Goal: Task Accomplishment & Management: Complete application form

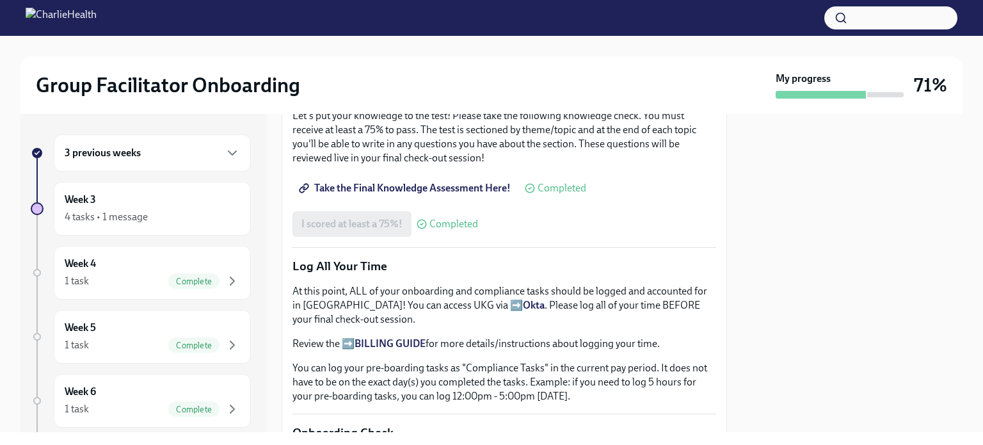
scroll to position [740, 0]
click at [435, 183] on span "Take the Final Knowledge Assessment Here!" at bounding box center [406, 189] width 209 height 13
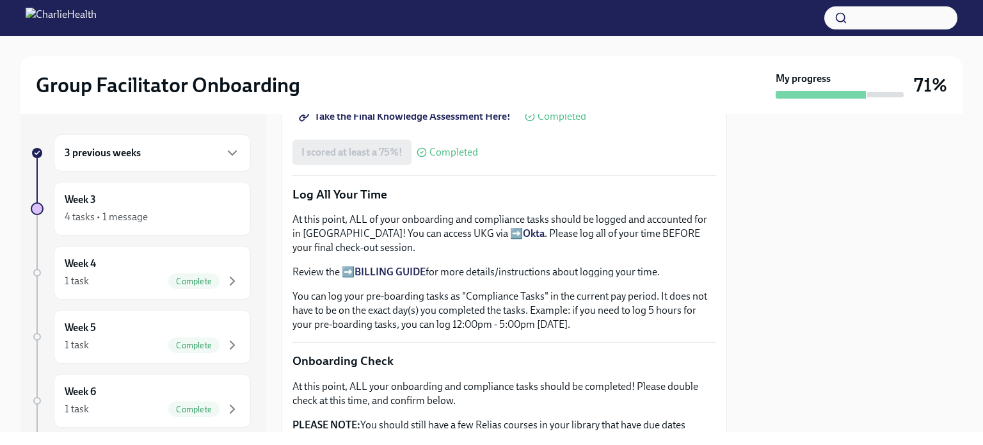
scroll to position [845, 0]
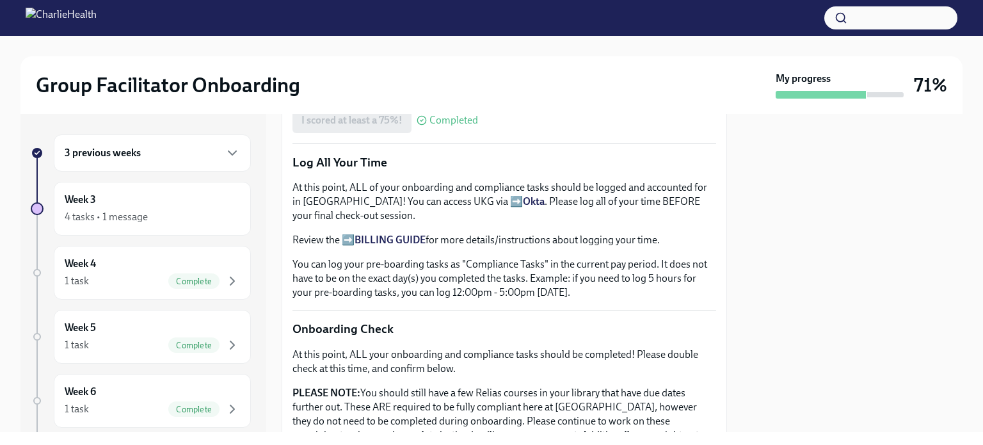
click at [149, 158] on div "3 previous weeks" at bounding box center [152, 152] width 175 height 15
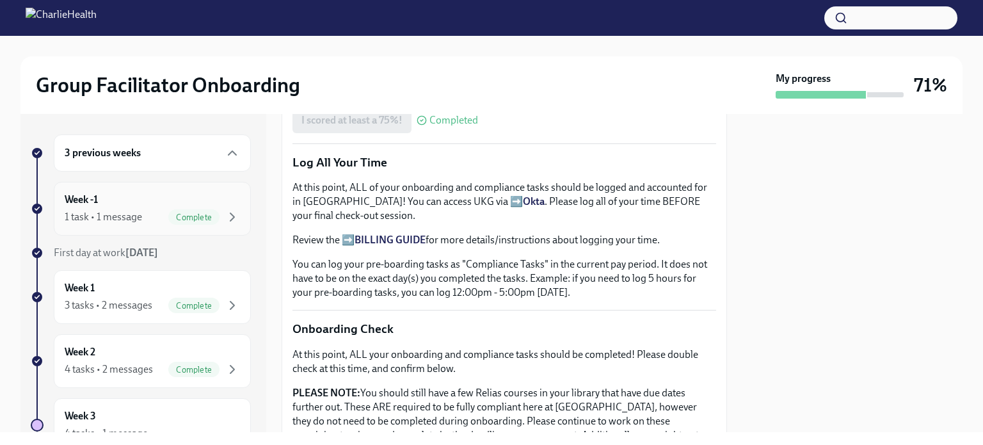
click at [107, 210] on div "1 task • 1 message" at bounding box center [103, 217] width 77 height 14
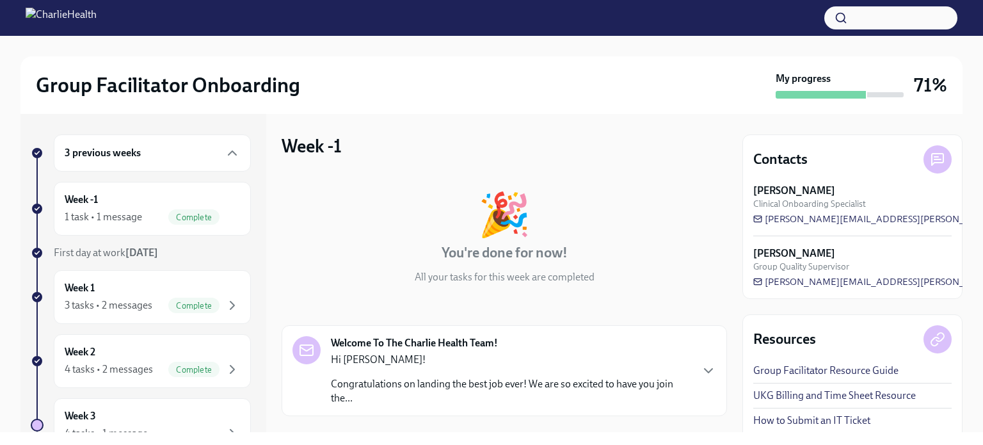
scroll to position [117, 0]
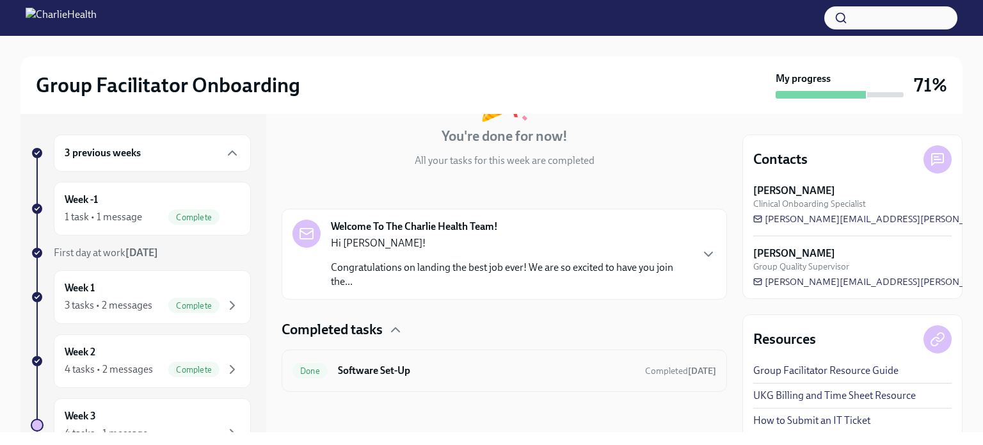
click at [419, 368] on h6 "Software Set-Up" at bounding box center [486, 371] width 297 height 14
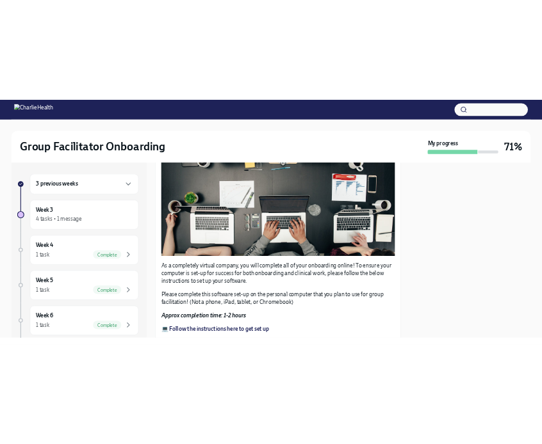
scroll to position [452, 0]
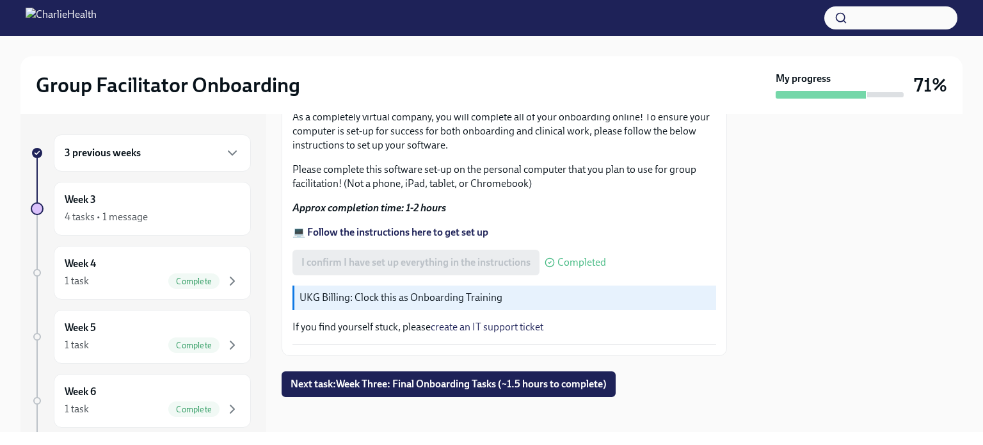
click at [398, 226] on strong "💻 Follow the instructions here to get set up" at bounding box center [391, 232] width 196 height 12
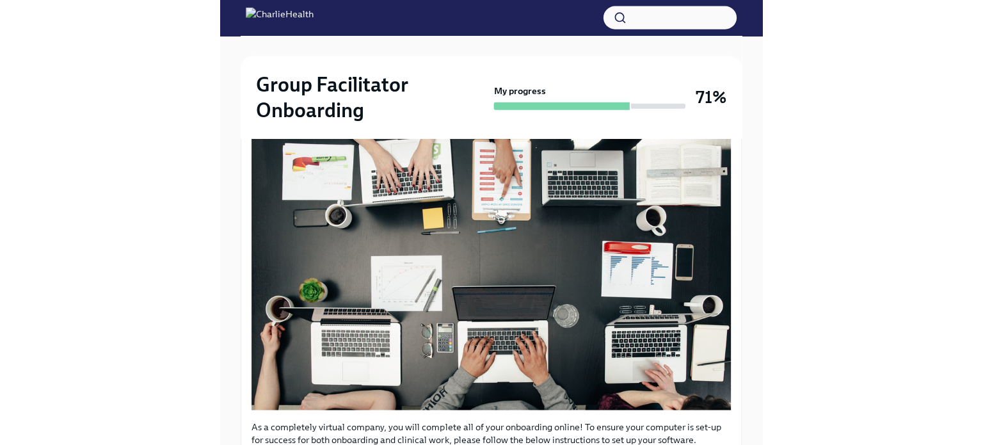
scroll to position [0, 0]
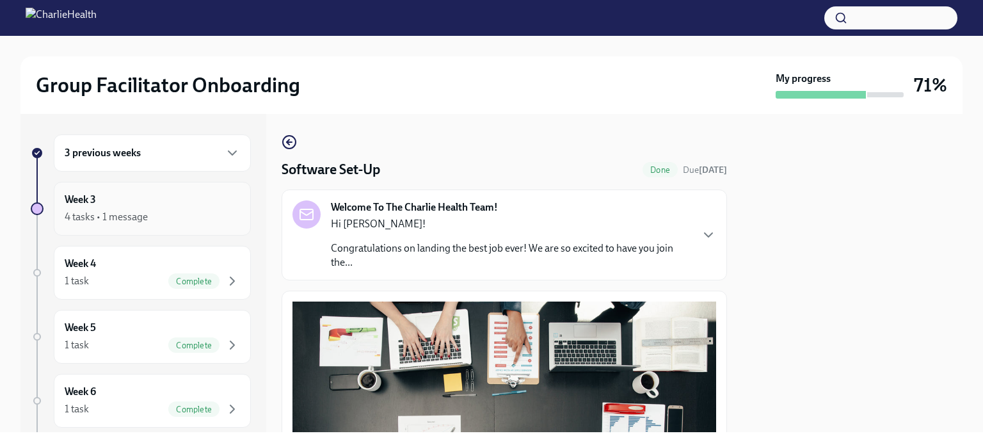
click at [111, 213] on div "4 tasks • 1 message" at bounding box center [106, 217] width 83 height 14
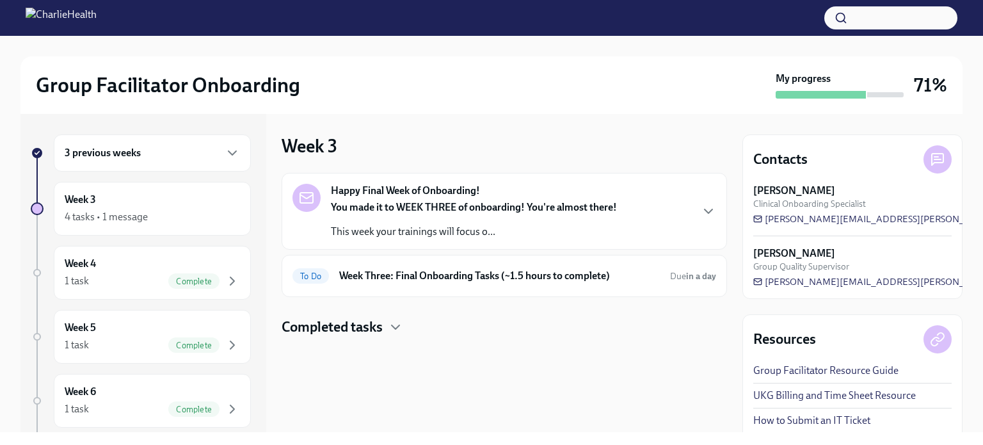
click at [407, 233] on p "This week your trainings will focus o..." at bounding box center [474, 232] width 286 height 14
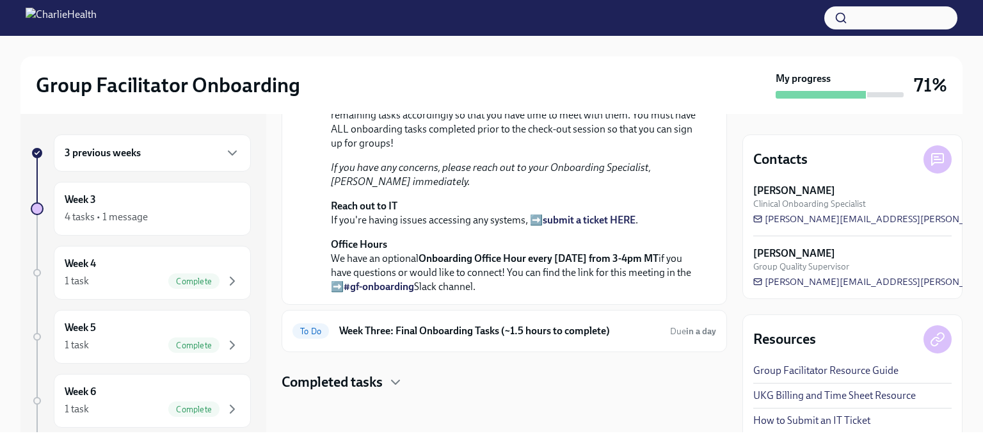
scroll to position [446, 0]
click at [411, 324] on h6 "Week Three: Final Onboarding Tasks (~1.5 hours to complete)" at bounding box center [499, 330] width 321 height 14
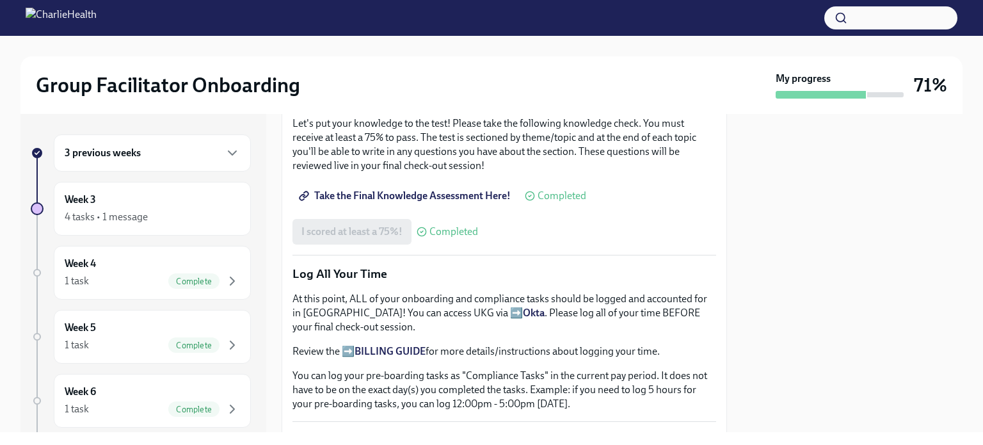
scroll to position [1104, 0]
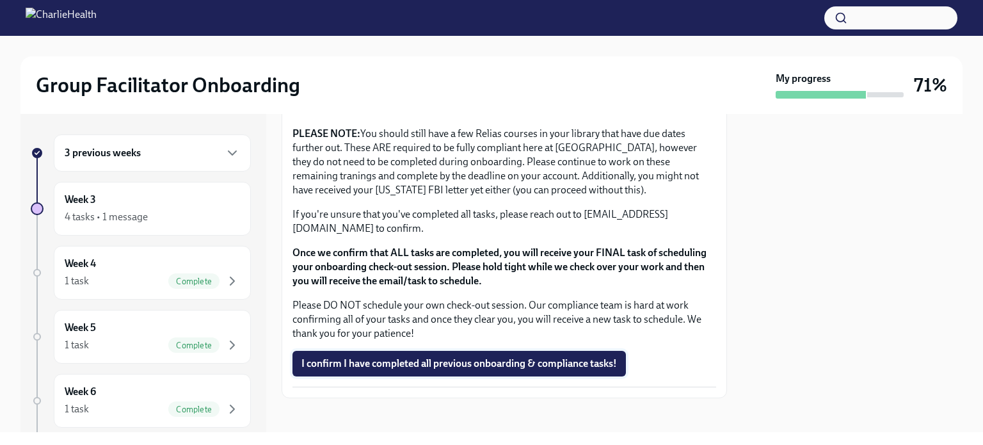
click at [485, 360] on span "I confirm I have completed all previous onboarding & compliance tasks!" at bounding box center [460, 363] width 316 height 13
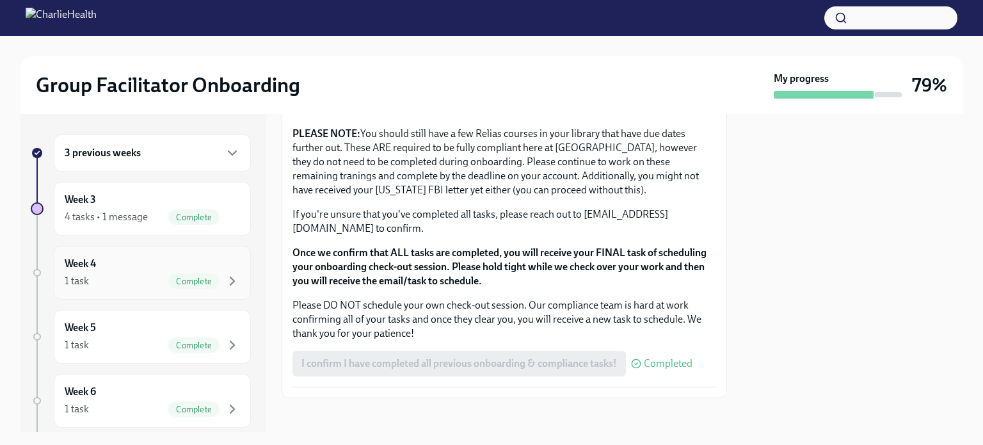
click at [123, 286] on div "1 task Complete" at bounding box center [152, 280] width 175 height 15
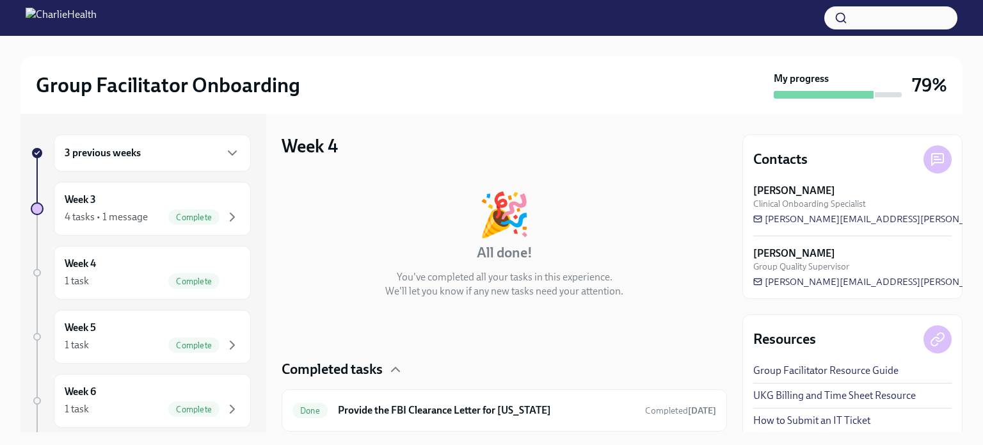
scroll to position [40, 0]
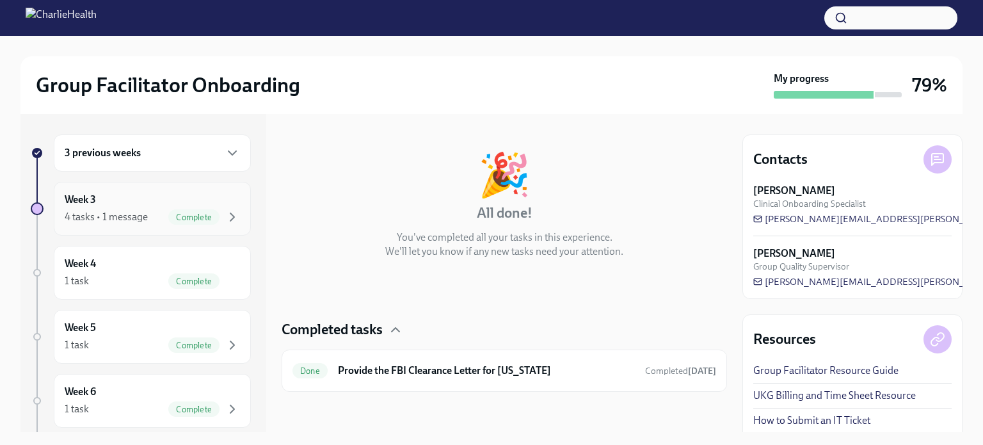
click at [99, 188] on div "Week 3 4 tasks • 1 message Complete" at bounding box center [152, 209] width 197 height 54
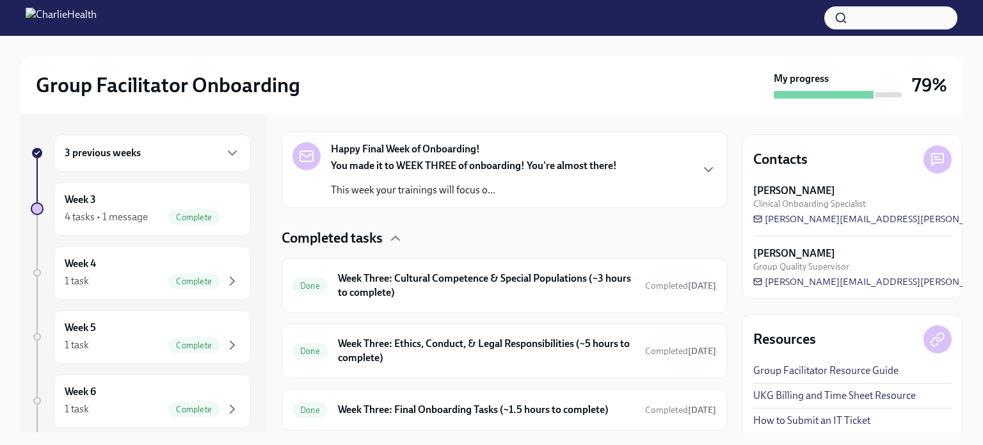
scroll to position [209, 0]
click at [392, 182] on p "This week your trainings will focus o..." at bounding box center [474, 189] width 286 height 14
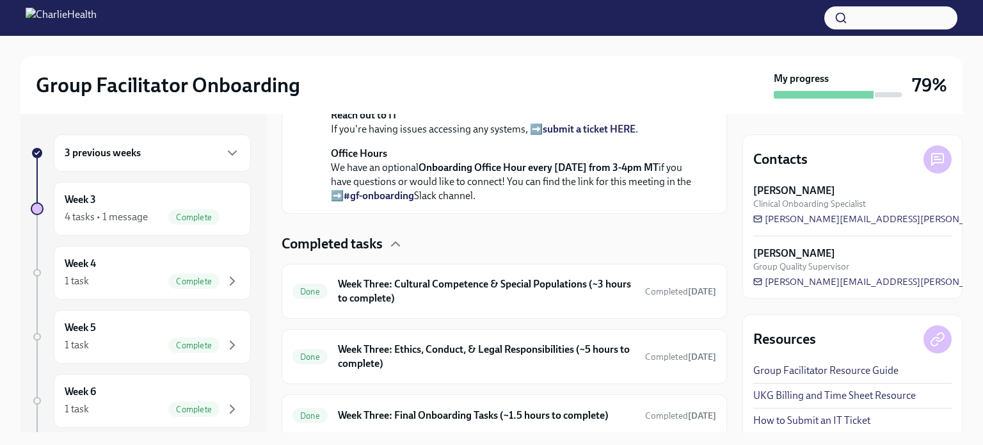
scroll to position [504, 0]
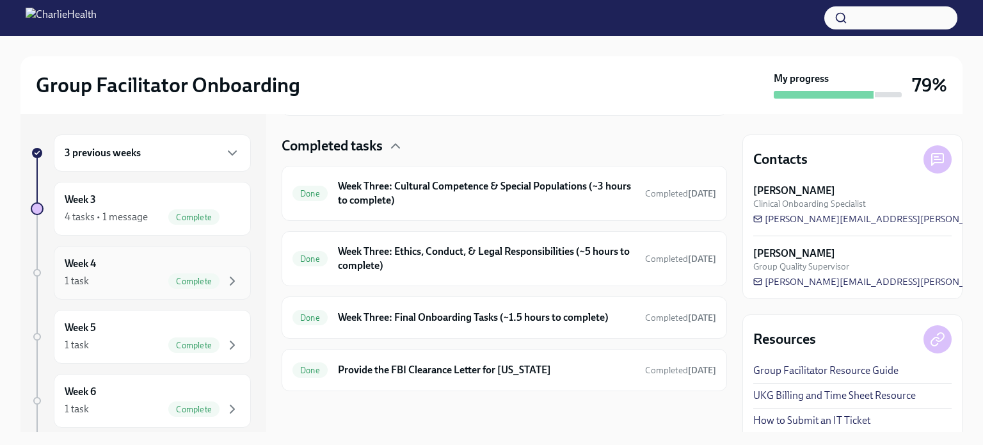
click at [134, 270] on div "Week 4 1 task Complete" at bounding box center [152, 273] width 175 height 32
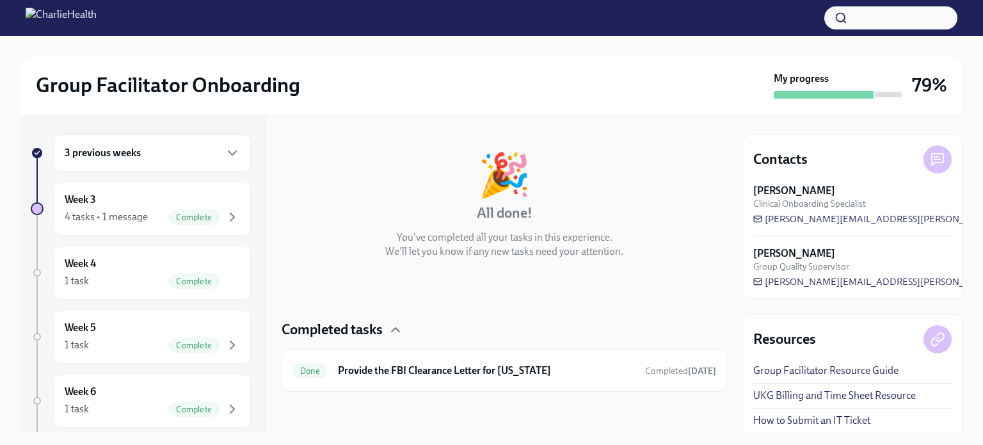
click at [152, 167] on div "3 previous weeks" at bounding box center [152, 152] width 197 height 37
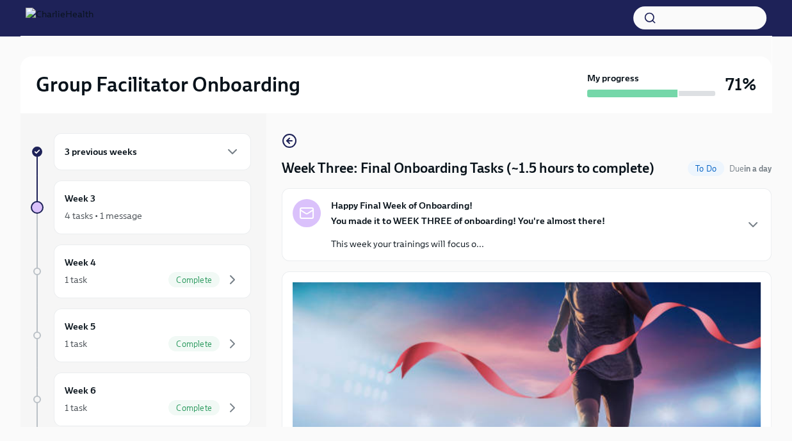
scroll to position [72, 0]
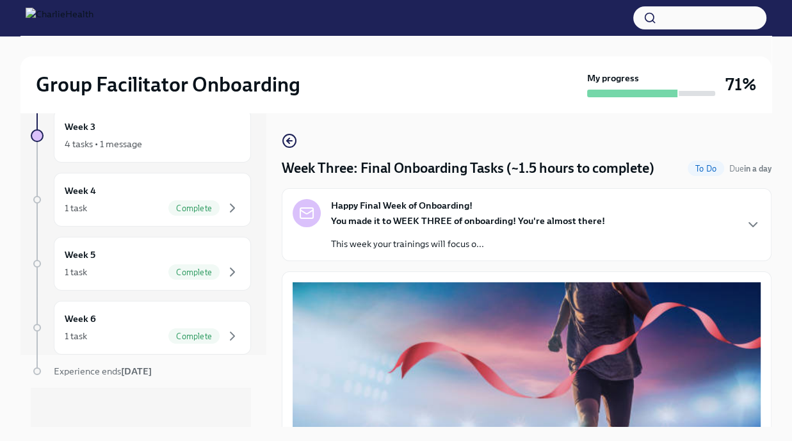
click at [293, 17] on div at bounding box center [396, 18] width 792 height 36
